Goal: Task Accomplishment & Management: Manage account settings

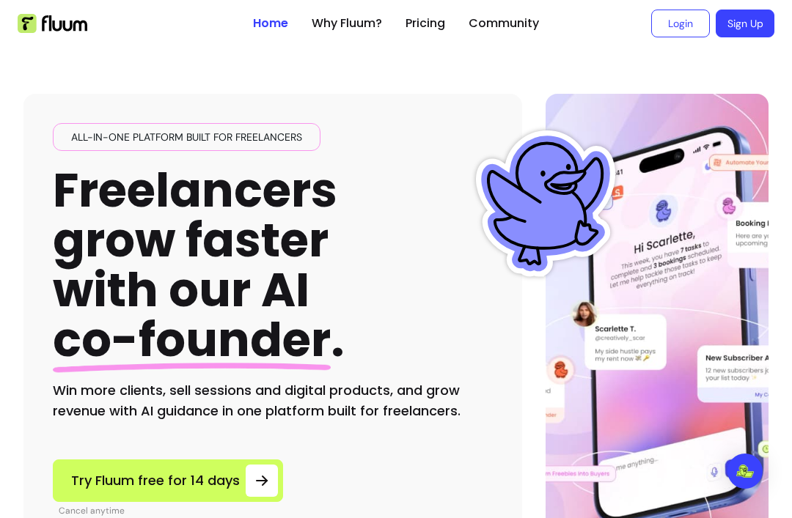
click at [670, 34] on link "Login" at bounding box center [680, 24] width 59 height 28
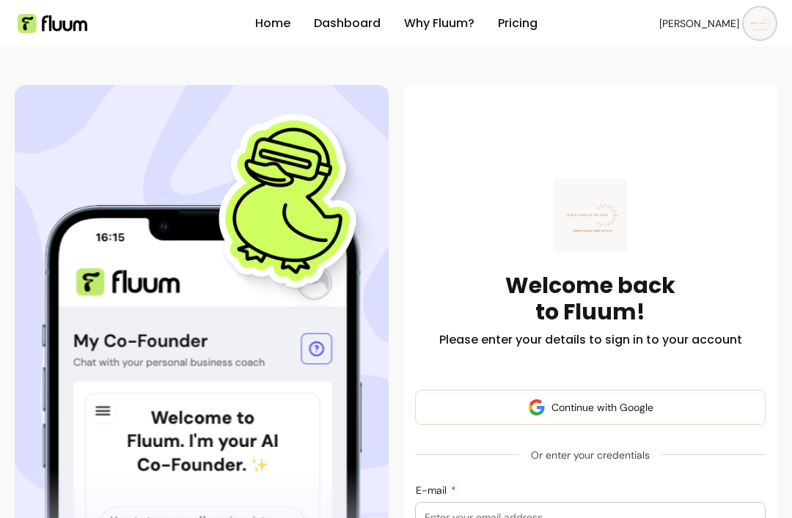
click at [338, 29] on link "Dashboard" at bounding box center [347, 24] width 67 height 18
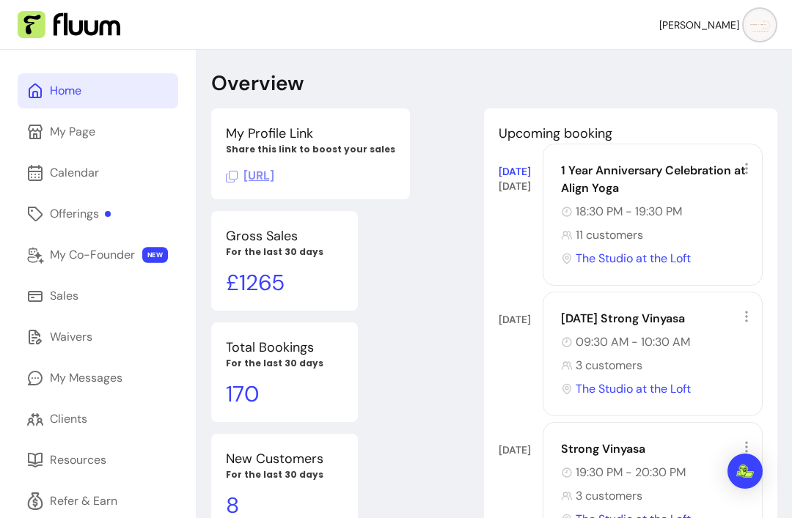
click at [742, 163] on icon at bounding box center [746, 168] width 15 height 15
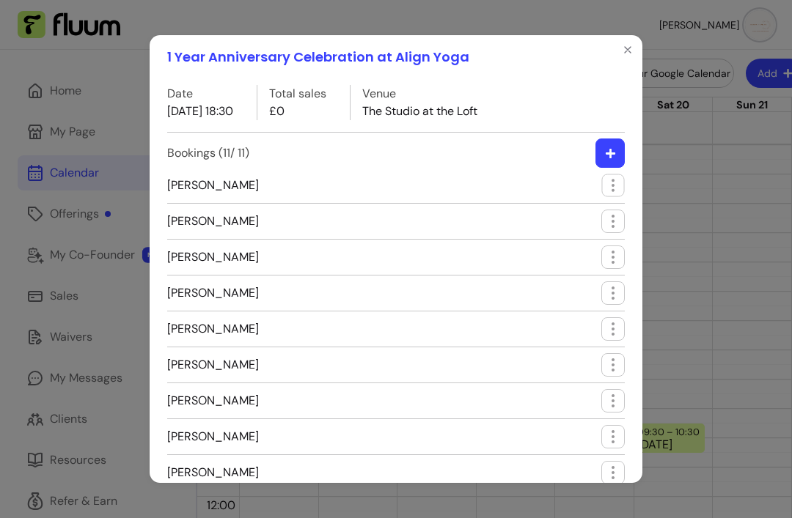
click at [616, 177] on icon "button" at bounding box center [612, 185] width 17 height 17
click at [541, 227] on span "Edit booking" at bounding box center [561, 220] width 103 height 14
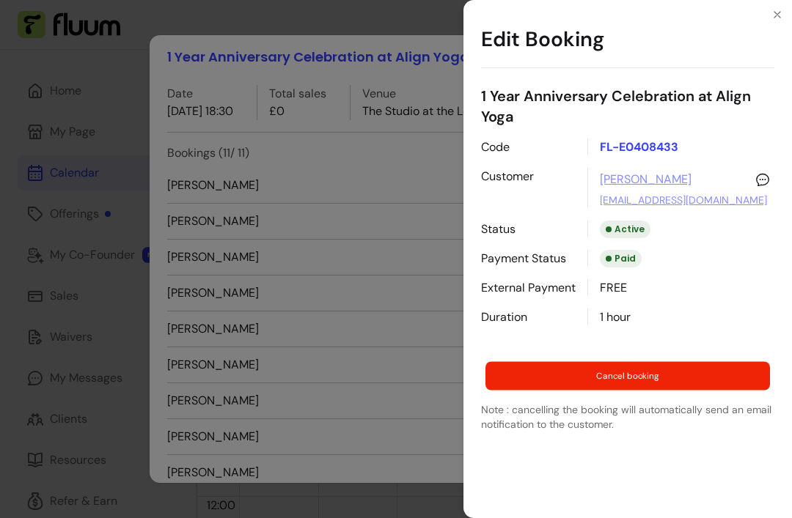
click at [666, 382] on button "Cancel booking" at bounding box center [627, 376] width 284 height 29
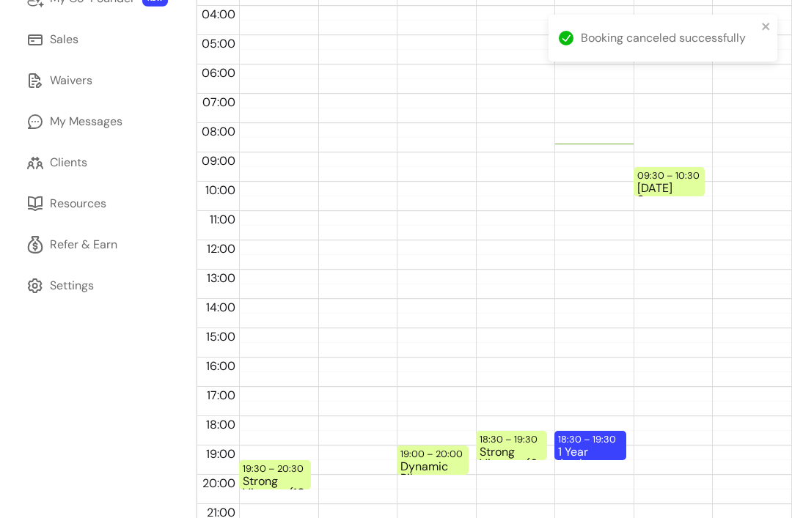
scroll to position [240, 0]
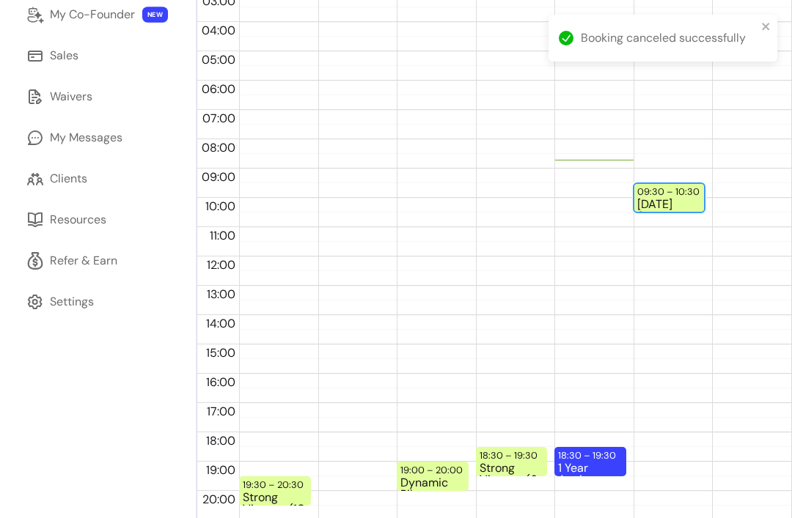
click at [655, 199] on div "[DATE] Strong Vinyasa (3 / 6)" at bounding box center [669, 205] width 65 height 12
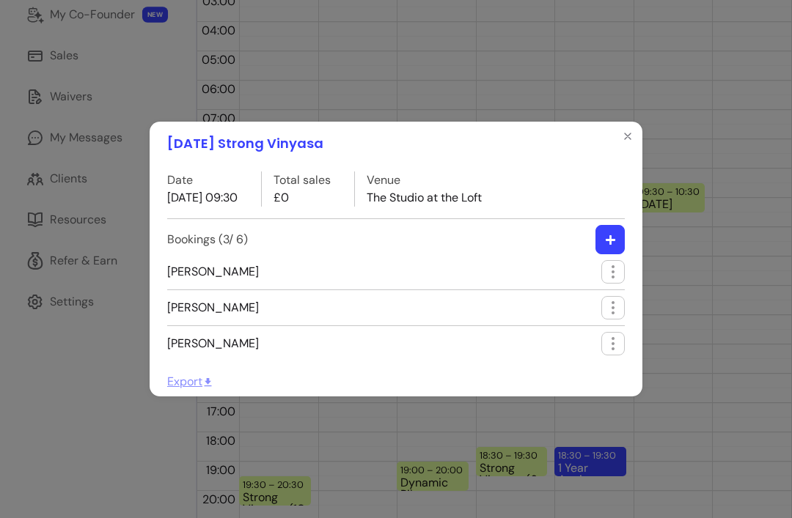
click at [631, 141] on icon "Close" at bounding box center [628, 136] width 12 height 12
